Goal: Information Seeking & Learning: Learn about a topic

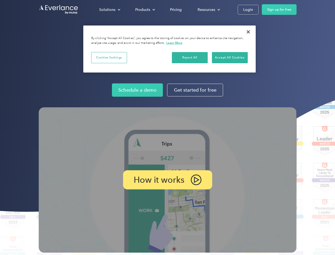
click at [167, 127] on img at bounding box center [168, 179] width 258 height 145
click at [110, 10] on div "Solutions" at bounding box center [107, 9] width 16 height 7
click at [145, 10] on div "Products" at bounding box center [142, 9] width 15 height 7
click at [208, 10] on div "Resources" at bounding box center [207, 9] width 18 height 7
click at [167, 180] on p "How it works" at bounding box center [159, 179] width 51 height 6
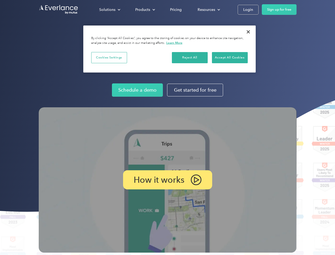
click at [109, 57] on button "Cookies Settings" at bounding box center [109, 57] width 36 height 11
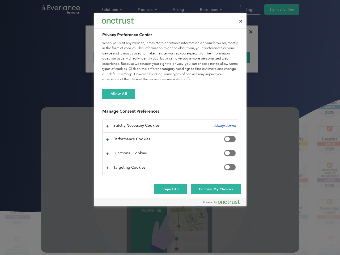
click at [190, 57] on div "When you visit any website, it may store or retrieve information on your browse…" at bounding box center [170, 61] width 136 height 41
click at [230, 57] on div "When you visit any website, it may store or retrieve information on your browse…" at bounding box center [170, 61] width 136 height 41
click at [248, 32] on div at bounding box center [170, 127] width 340 height 255
